Goal: Information Seeking & Learning: Understand process/instructions

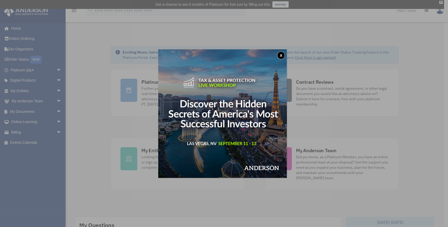
click at [154, 85] on div "x" at bounding box center [224, 113] width 448 height 227
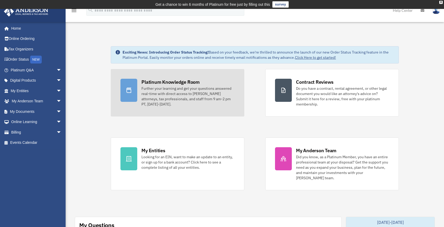
click at [156, 92] on div "Further your learning and get your questions answered real-time with direct acc…" at bounding box center [187, 96] width 93 height 21
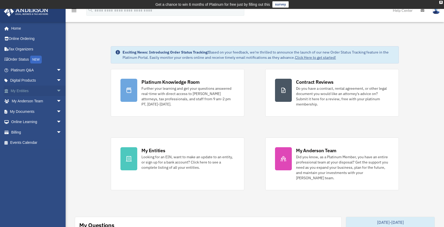
click at [23, 89] on link "My Entities arrow_drop_down" at bounding box center [37, 91] width 66 height 10
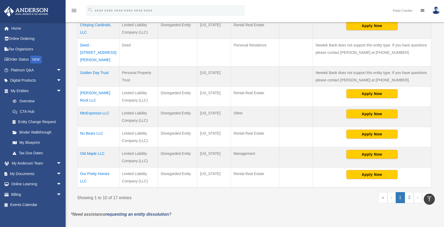
scroll to position [192, 0]
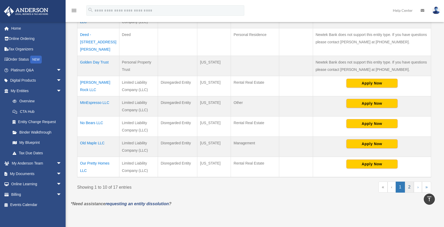
click at [409, 182] on link "2" at bounding box center [409, 187] width 9 height 11
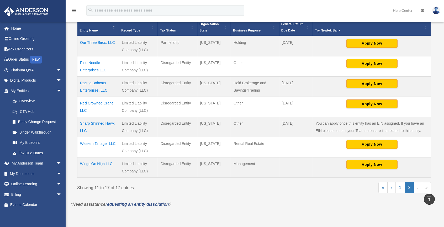
scroll to position [119, 0]
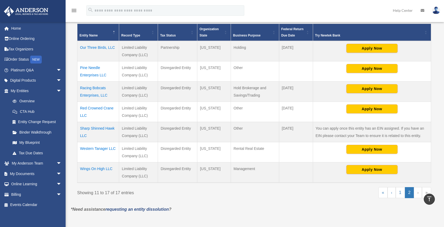
click at [357, 26] on th "Try Newtek Bank" at bounding box center [372, 32] width 118 height 17
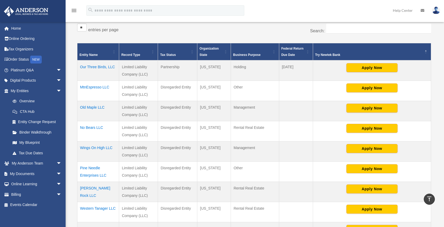
scroll to position [94, 0]
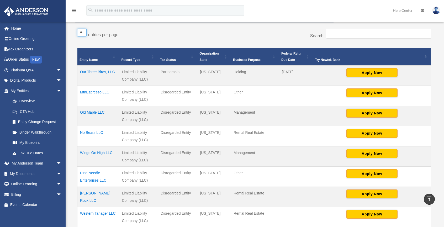
click at [83, 32] on select "** ** ** ***" at bounding box center [81, 33] width 9 height 8
select select "**"
click at [77, 29] on select "** ** ** ***" at bounding box center [81, 33] width 9 height 8
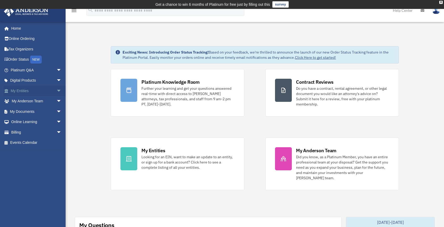
click at [36, 91] on link "My Entities arrow_drop_down" at bounding box center [37, 91] width 66 height 10
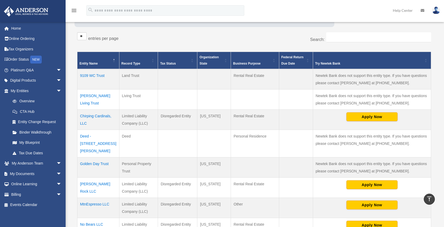
scroll to position [87, 0]
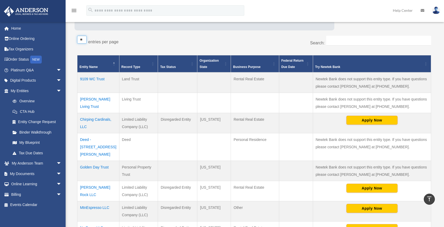
click at [82, 40] on select "** ** ** ***" at bounding box center [81, 40] width 9 height 8
select select "**"
click at [77, 36] on select "** ** ** ***" at bounding box center [81, 40] width 9 height 8
click at [86, 38] on select "** ** ** ***" at bounding box center [81, 40] width 9 height 8
click at [77, 36] on select "** ** ** ***" at bounding box center [81, 40] width 9 height 8
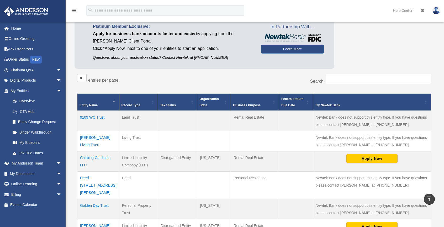
scroll to position [46, 0]
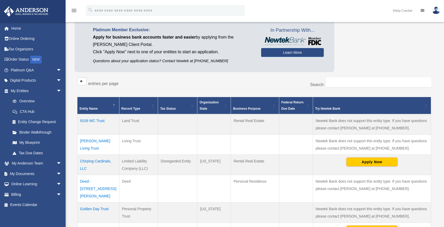
click at [88, 162] on td "Chirping Cardinals, LLC" at bounding box center [98, 165] width 42 height 20
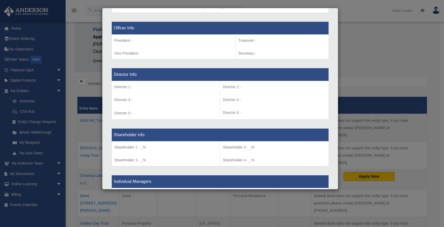
scroll to position [333, 0]
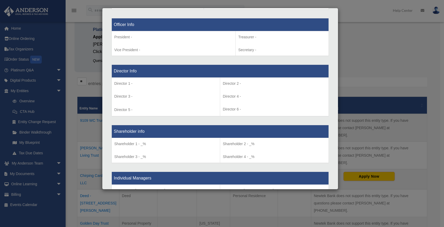
click at [362, 38] on div "Details × Articles Sent Organizational Date" at bounding box center [222, 113] width 444 height 227
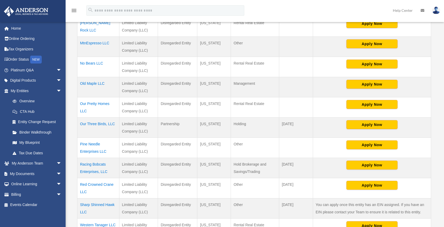
scroll to position [259, 0]
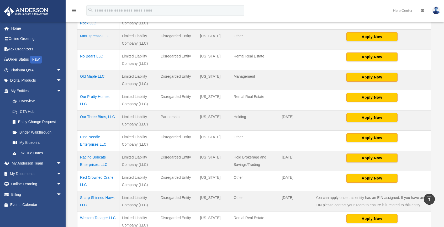
click at [88, 151] on td "Racing Bobcats Enterprises, LLC" at bounding box center [98, 161] width 42 height 20
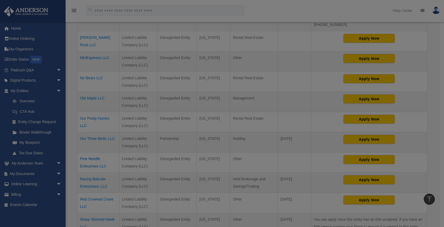
scroll to position [0, 0]
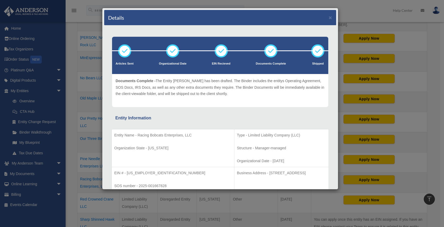
click at [340, 179] on div "Details × Articles Sent Organizational Date" at bounding box center [222, 113] width 444 height 227
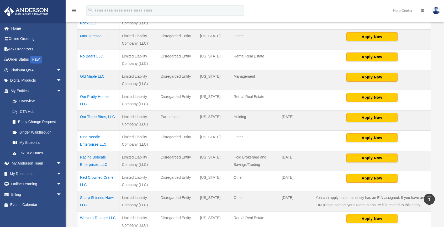
click at [342, 180] on td "Apply Now" at bounding box center [372, 181] width 118 height 20
drag, startPoint x: 342, startPoint y: 180, endPoint x: 348, endPoint y: 171, distance: 11.1
click at [348, 171] on td "Apply Now" at bounding box center [372, 181] width 118 height 20
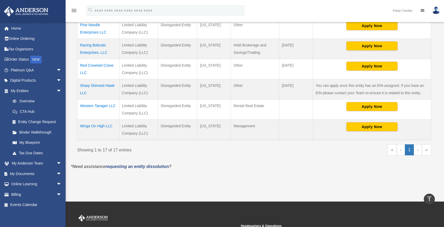
scroll to position [378, 0]
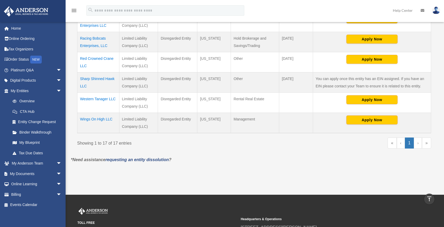
click at [95, 32] on td "Racing Bobcats Enterprises, LLC" at bounding box center [98, 42] width 42 height 20
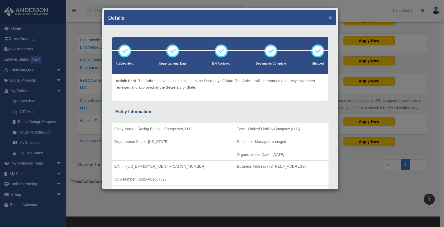
click at [329, 16] on button "×" at bounding box center [330, 18] width 3 height 6
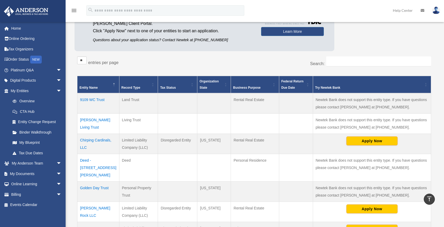
scroll to position [56, 0]
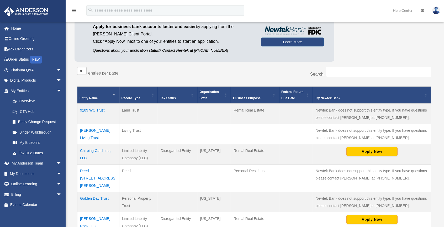
click at [90, 149] on td "Chirping Cardinals, LLC" at bounding box center [98, 154] width 42 height 20
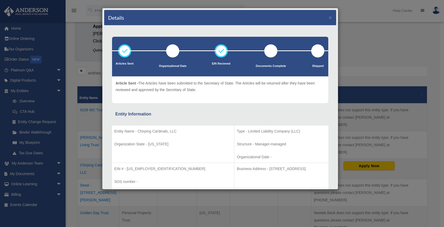
click at [90, 149] on div "Details × Articles Sent Organizational Date" at bounding box center [222, 113] width 444 height 227
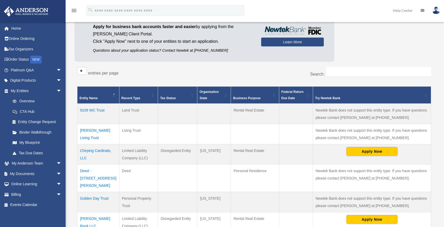
click at [90, 149] on td "Chirping Cardinals, LLC" at bounding box center [98, 154] width 42 height 20
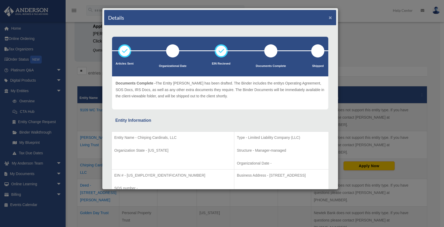
click at [329, 18] on button "×" at bounding box center [330, 18] width 3 height 6
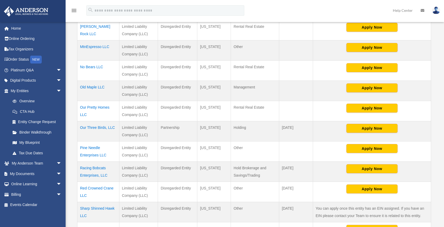
scroll to position [249, 0]
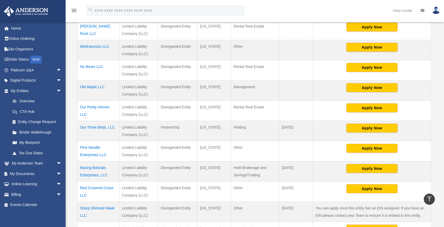
click at [103, 181] on td "Red Crowned Crane LLC" at bounding box center [98, 191] width 42 height 20
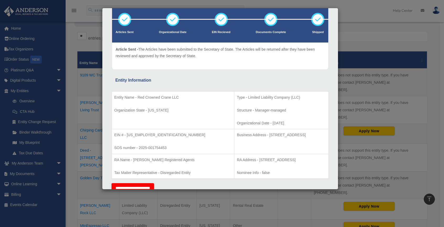
scroll to position [0, 0]
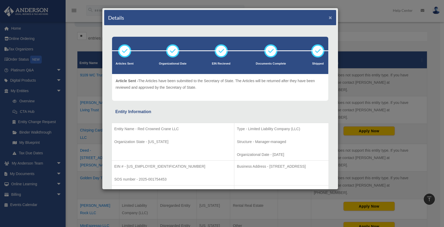
click at [329, 15] on button "×" at bounding box center [330, 18] width 3 height 6
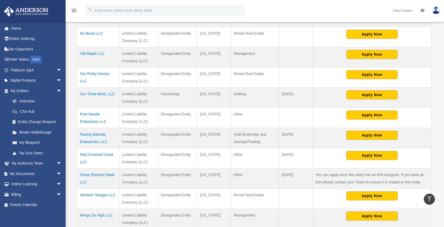
scroll to position [283, 0]
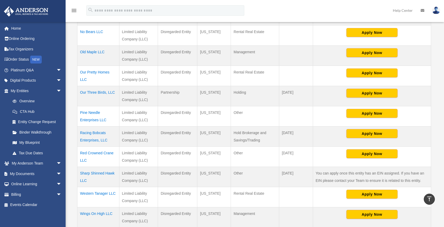
click at [85, 146] on td "Red Crowned Crane LLC" at bounding box center [98, 156] width 42 height 20
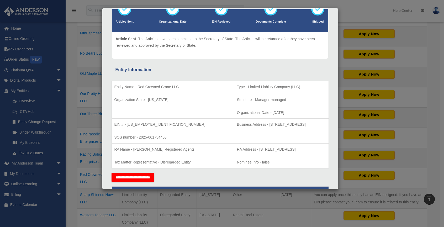
scroll to position [0, 0]
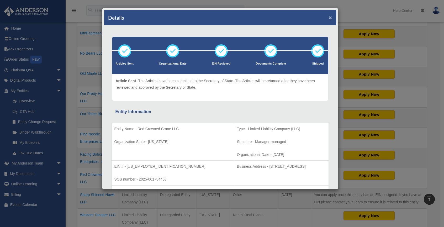
click at [329, 16] on button "×" at bounding box center [330, 18] width 3 height 6
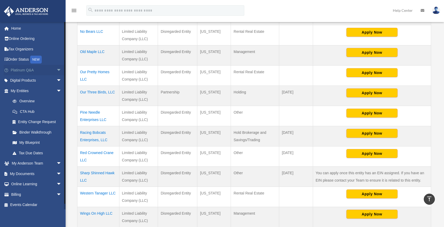
click at [28, 72] on link "Platinum Q&A arrow_drop_down" at bounding box center [37, 70] width 66 height 10
click at [28, 70] on link "Platinum Q&A arrow_drop_down" at bounding box center [37, 70] width 66 height 10
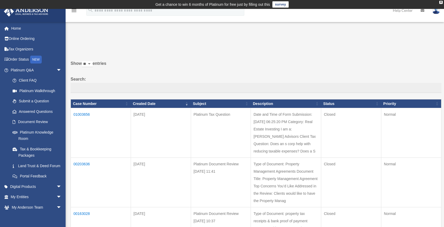
click at [125, 31] on div "Past Questions & Answers [EMAIL_ADDRESS][DOMAIN_NAME] Sign Out [EMAIL_ADDRESS][…" at bounding box center [222, 156] width 444 height 259
click at [56, 69] on span "arrow_drop_down" at bounding box center [61, 70] width 10 height 11
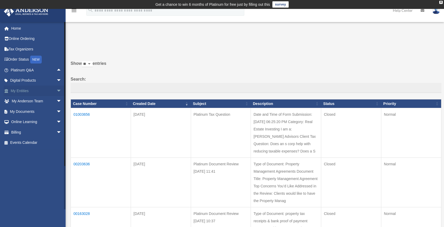
click at [19, 90] on link "My Entities arrow_drop_down" at bounding box center [37, 91] width 66 height 10
click at [92, 63] on select "** ** ** ***" at bounding box center [87, 64] width 11 height 6
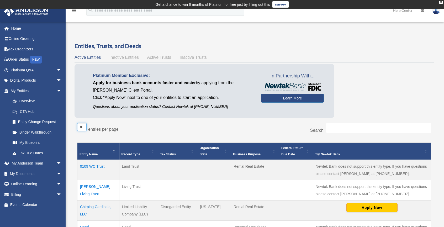
click at [84, 125] on select "** ** ** ***" at bounding box center [81, 127] width 9 height 8
select select "**"
click at [77, 123] on select "** ** ** ***" at bounding box center [81, 127] width 9 height 8
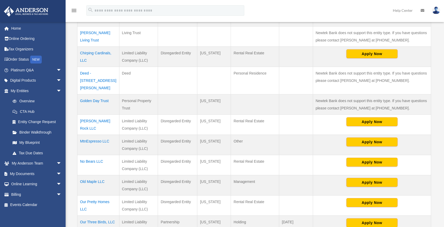
scroll to position [161, 0]
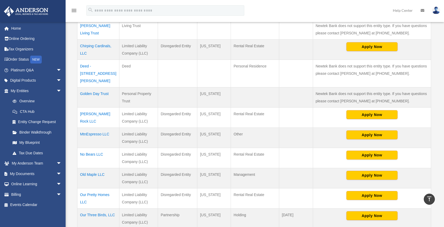
click at [94, 45] on td "Chirping Cardinals, LLC" at bounding box center [98, 49] width 42 height 20
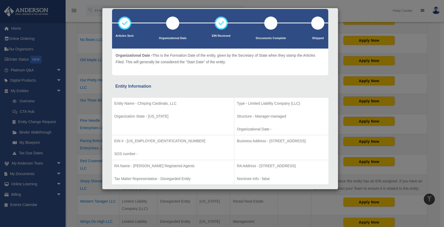
scroll to position [0, 0]
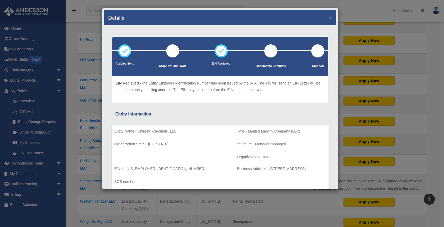
click at [324, 18] on div "Details ×" at bounding box center [220, 17] width 232 height 15
click at [329, 17] on button "×" at bounding box center [330, 18] width 3 height 6
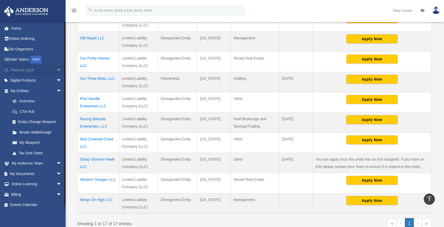
click at [41, 69] on link "Platinum Q&A arrow_drop_down" at bounding box center [37, 70] width 66 height 10
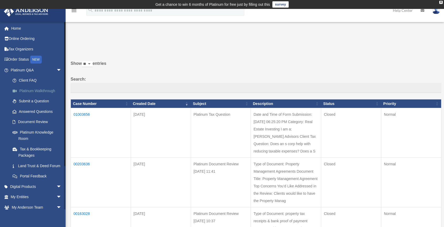
click at [29, 89] on link "Platinum Walkthrough" at bounding box center [38, 91] width 62 height 10
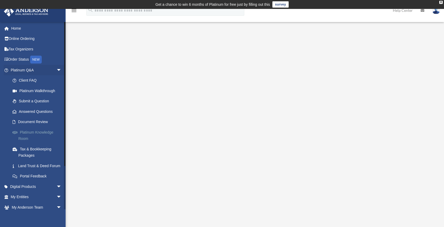
click at [33, 133] on link "Platinum Knowledge Room" at bounding box center [38, 135] width 62 height 17
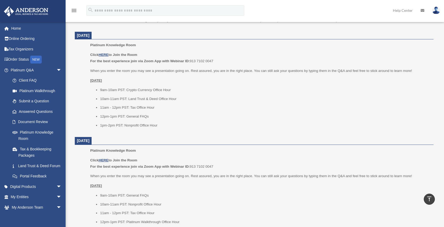
scroll to position [205, 0]
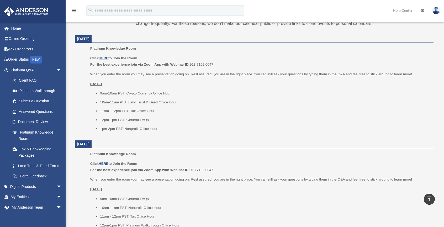
click at [104, 57] on u "HERE" at bounding box center [104, 58] width 10 height 4
click at [220, 62] on p "Click HERE to Join the Room For the best experience join via Zoom App with Webi…" at bounding box center [260, 61] width 340 height 12
drag, startPoint x: 215, startPoint y: 62, endPoint x: 185, endPoint y: 64, distance: 29.4
click at [185, 64] on p "Click HERE to Join the Room For the best experience join via Zoom App with Webi…" at bounding box center [260, 61] width 340 height 12
click at [103, 57] on u "HERE" at bounding box center [104, 58] width 10 height 4
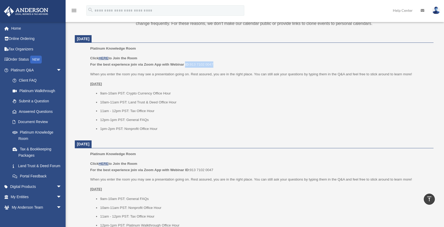
copy p "ID: 913 7102 0047"
